Goal: Task Accomplishment & Management: Manage account settings

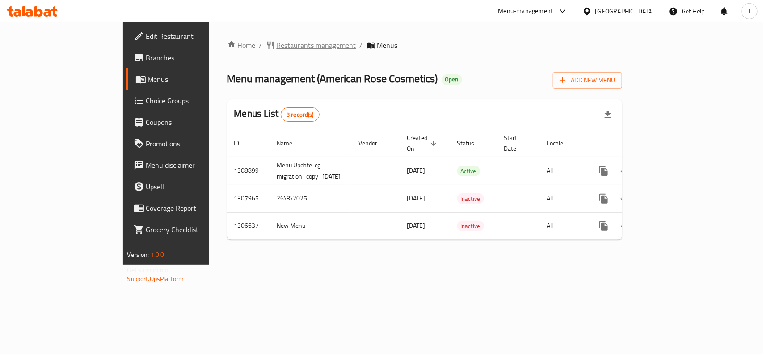
click at [277, 47] on span "Restaurants management" at bounding box center [317, 45] width 80 height 11
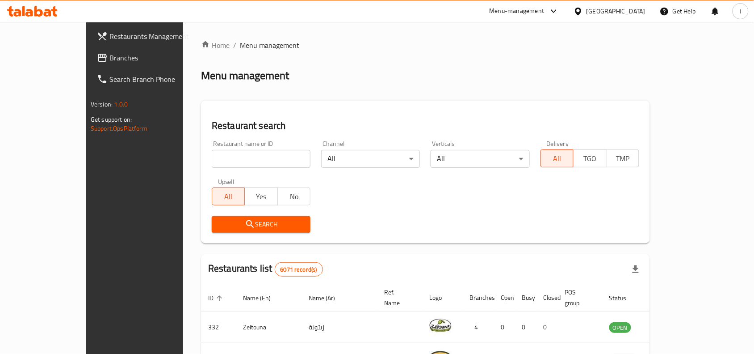
click at [212, 156] on input "search" at bounding box center [261, 159] width 99 height 18
paste input "703999"
type input "703999"
click at [246, 225] on icon "submit" at bounding box center [250, 224] width 8 height 8
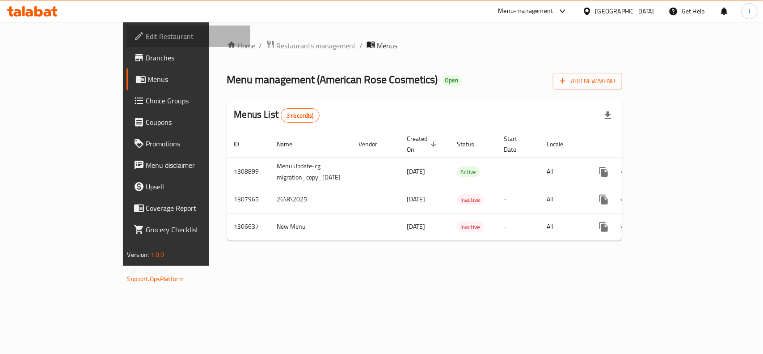
click at [146, 39] on span "Edit Restaurant" at bounding box center [194, 36] width 97 height 11
